Goal: Task Accomplishment & Management: Use online tool/utility

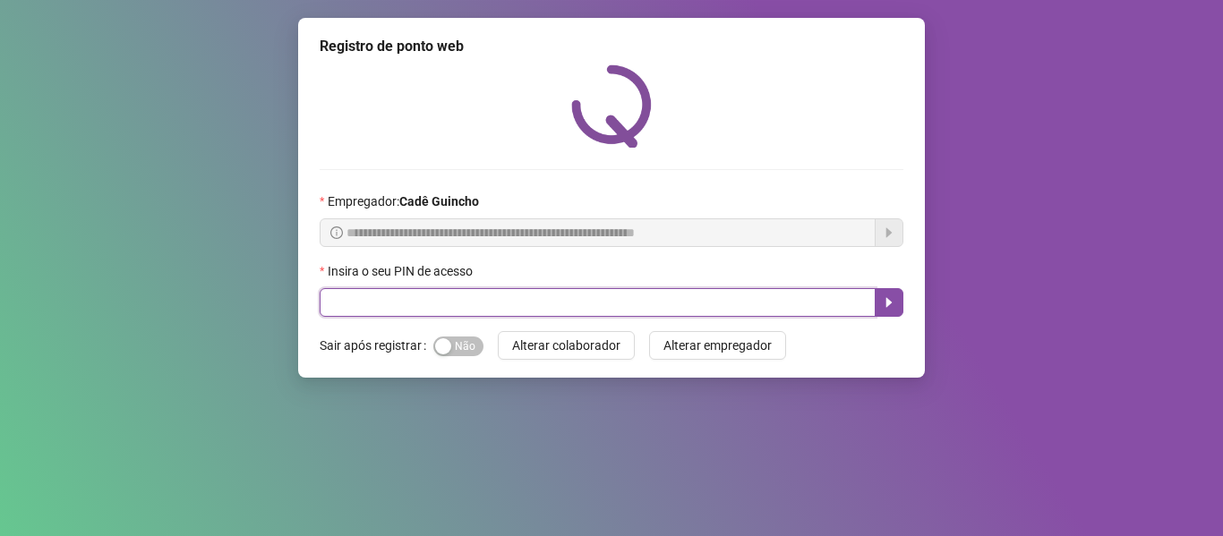
click at [497, 300] on input "text" at bounding box center [598, 302] width 556 height 29
type input "*****"
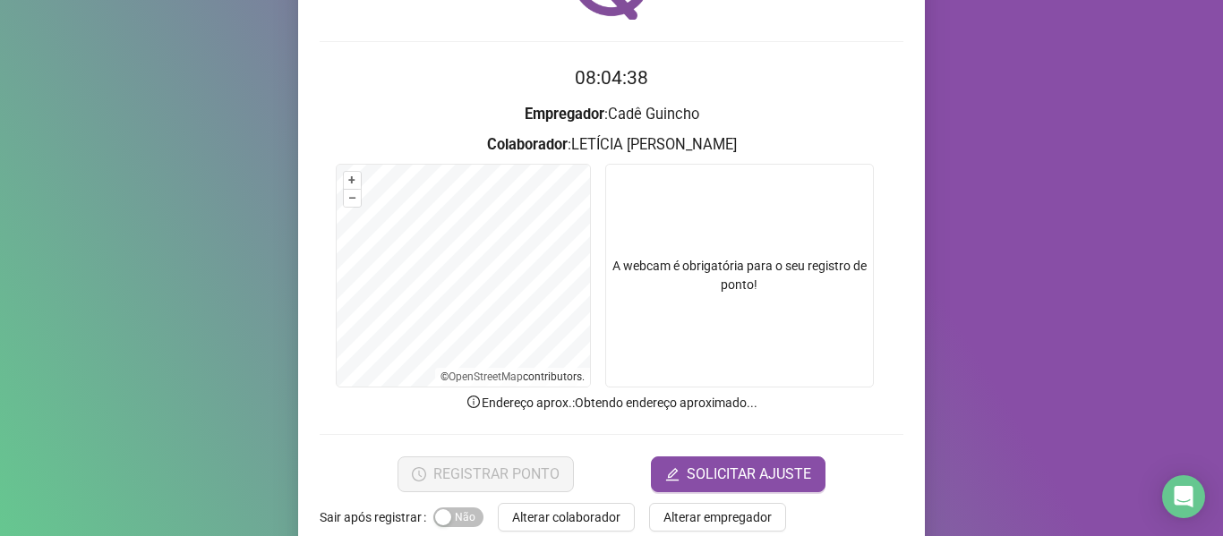
scroll to position [163, 0]
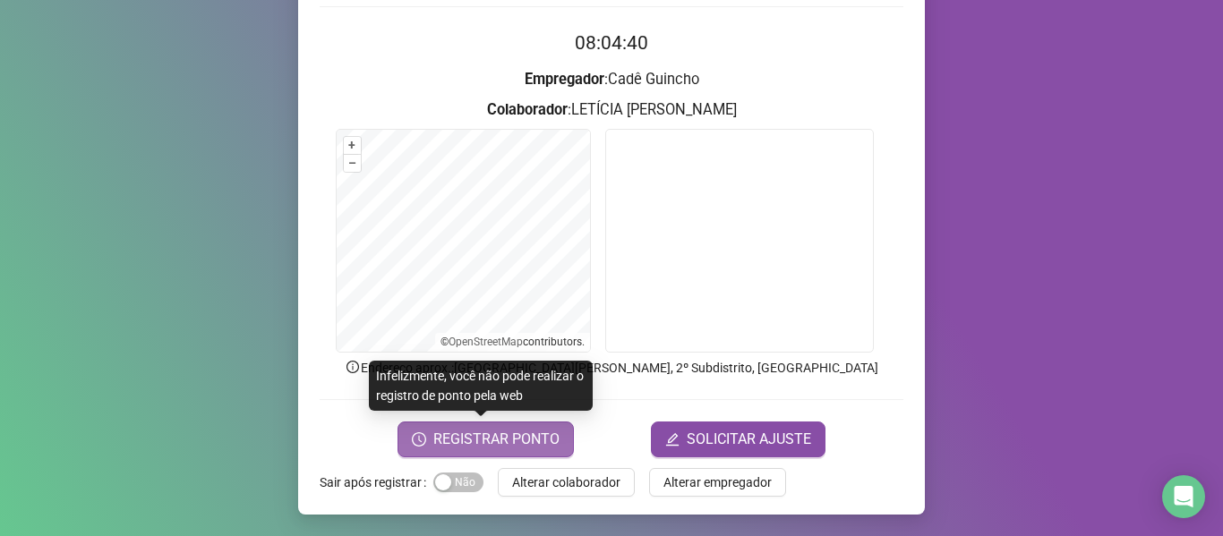
click at [463, 442] on span "REGISTRAR PONTO" at bounding box center [496, 439] width 126 height 21
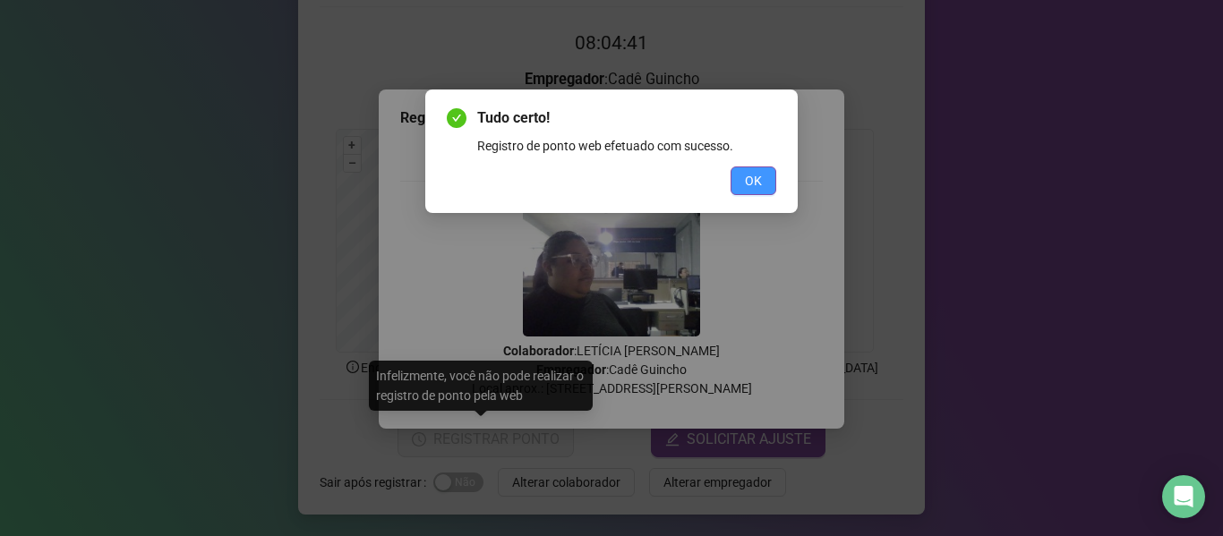
click at [746, 189] on span "OK" at bounding box center [753, 181] width 17 height 20
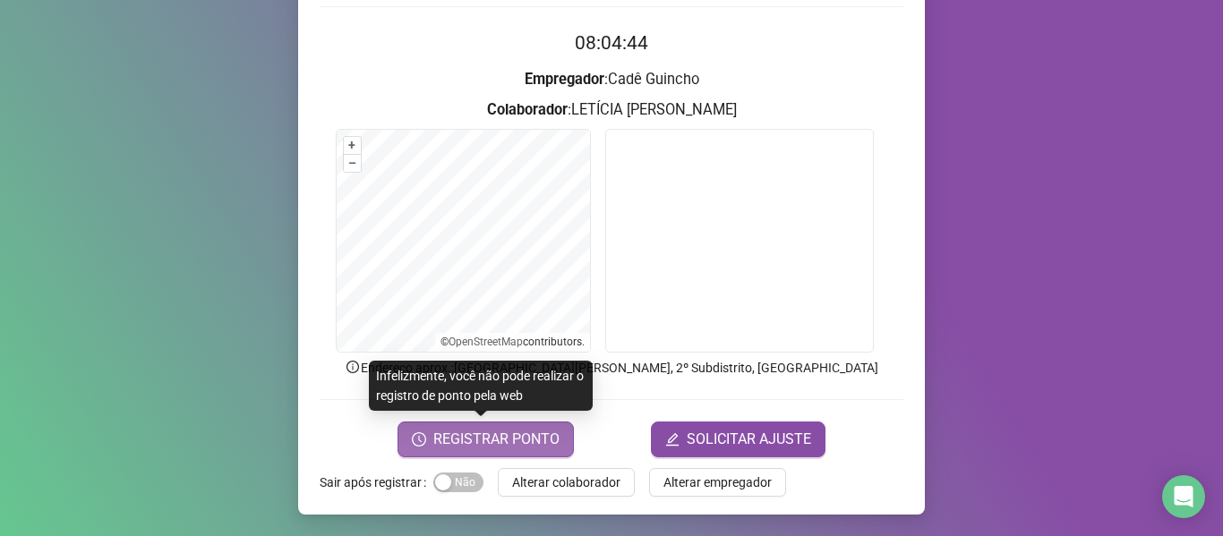
click at [513, 443] on span "REGISTRAR PONTO" at bounding box center [496, 439] width 126 height 21
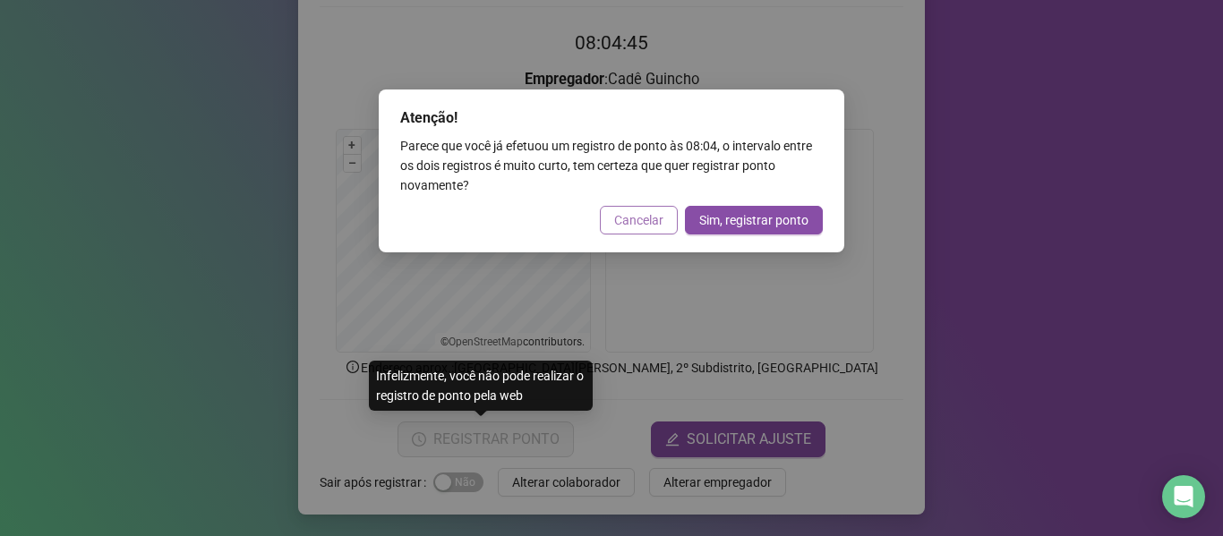
click at [616, 231] on button "Cancelar" at bounding box center [639, 220] width 78 height 29
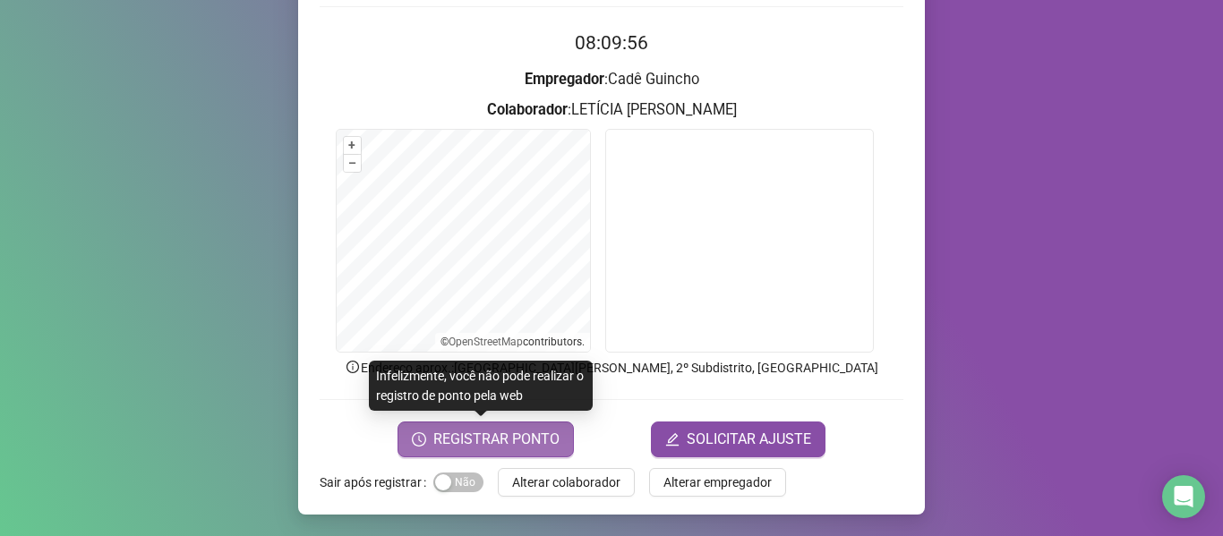
click at [480, 433] on span "REGISTRAR PONTO" at bounding box center [496, 439] width 126 height 21
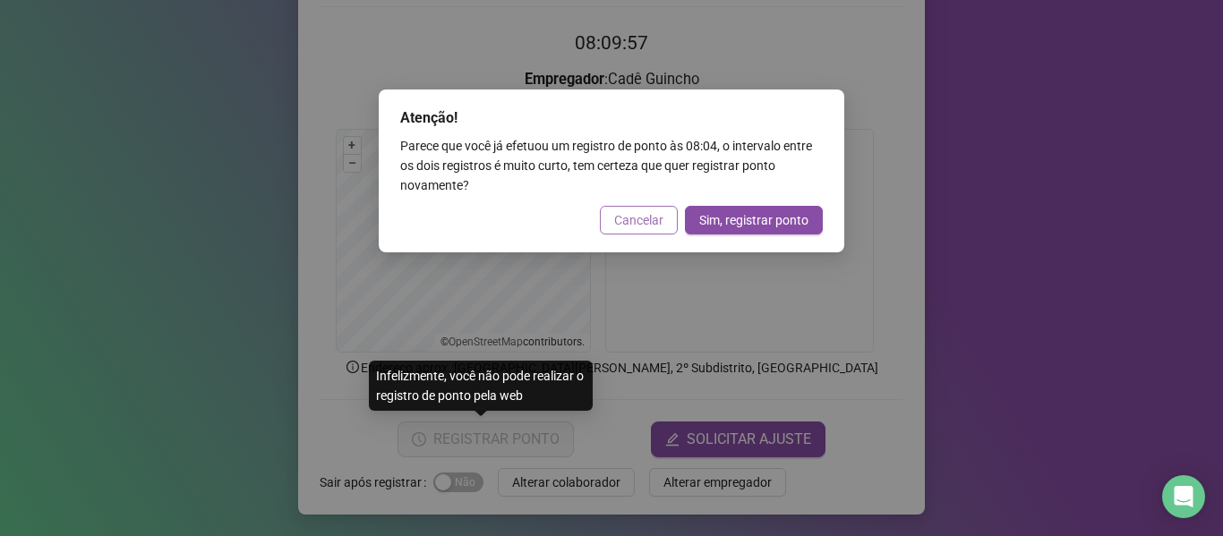
click at [638, 230] on button "Cancelar" at bounding box center [639, 220] width 78 height 29
